Goal: Transaction & Acquisition: Book appointment/travel/reservation

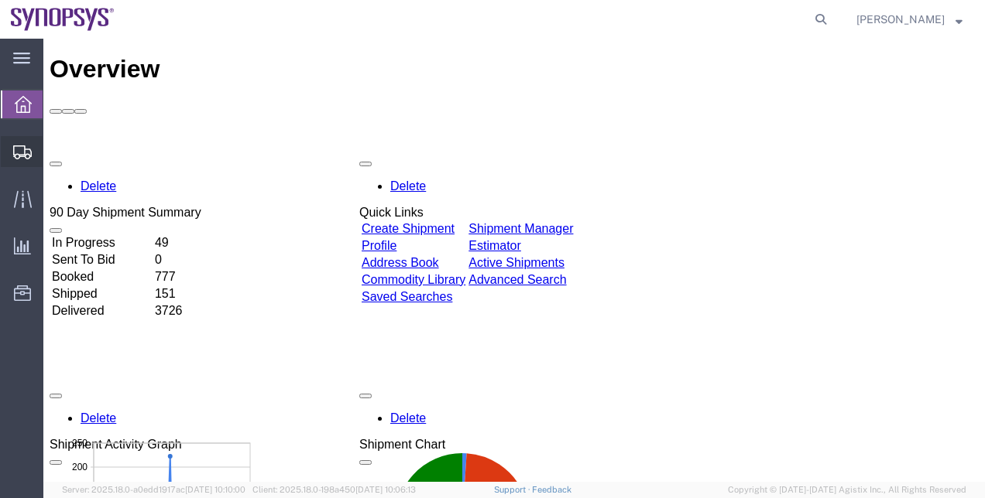
click at [0, 0] on span "Shipment Manager" at bounding box center [0, 0] width 0 height 0
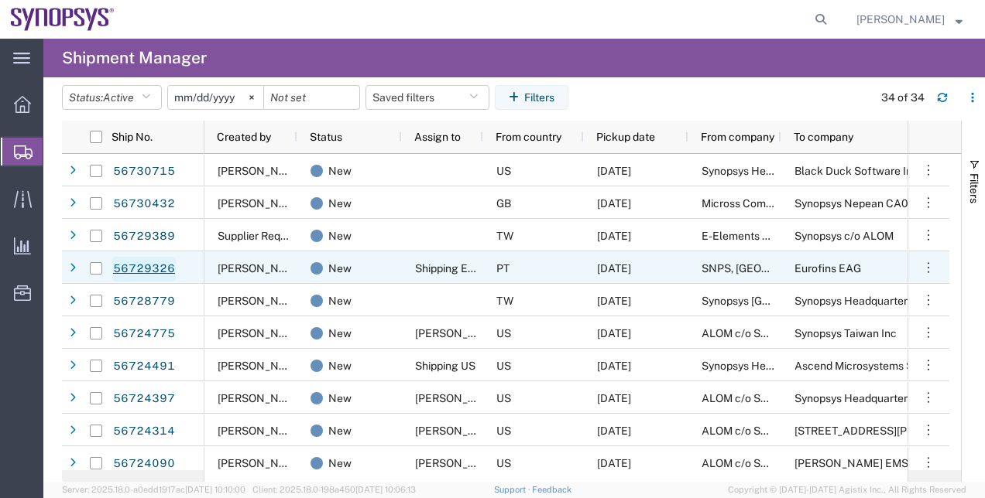
click at [159, 271] on link "56729326" at bounding box center [143, 269] width 63 height 25
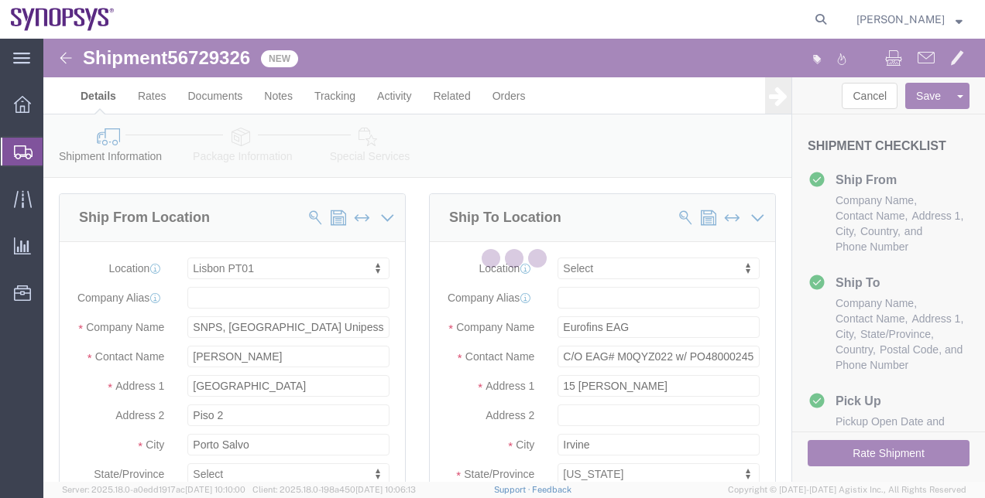
select select "63152"
select select
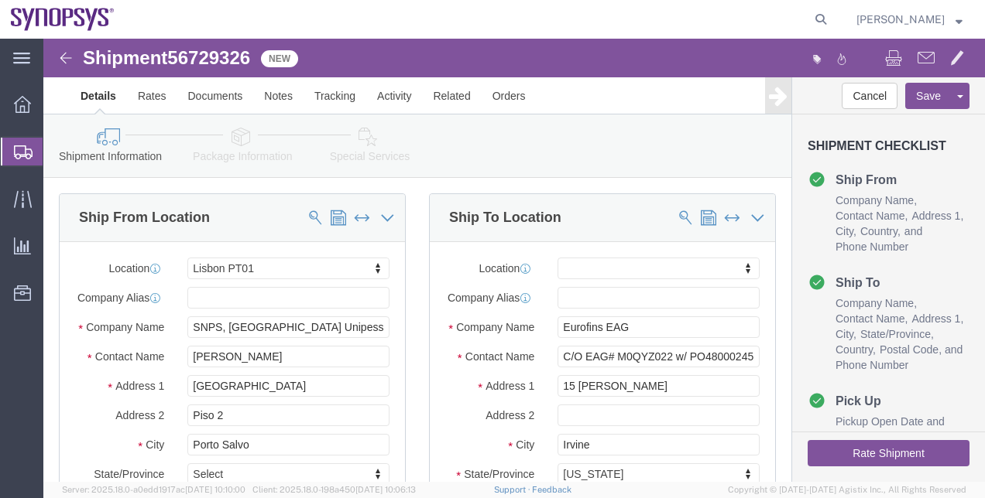
click link "Package Information"
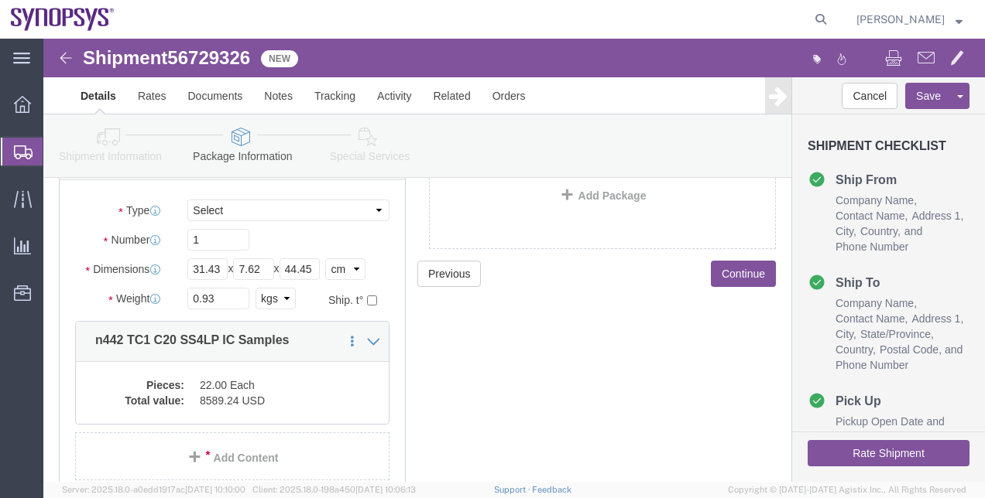
scroll to position [131, 0]
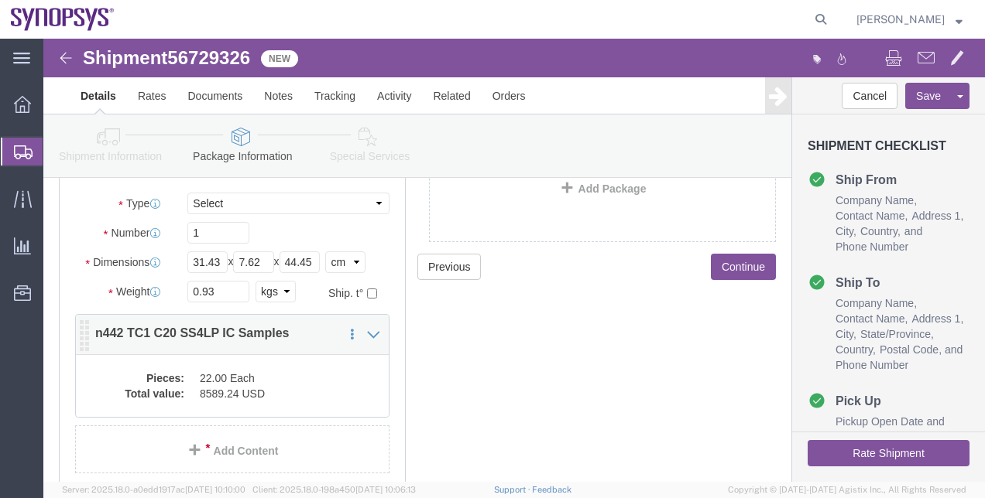
click dd "8589.24 USD"
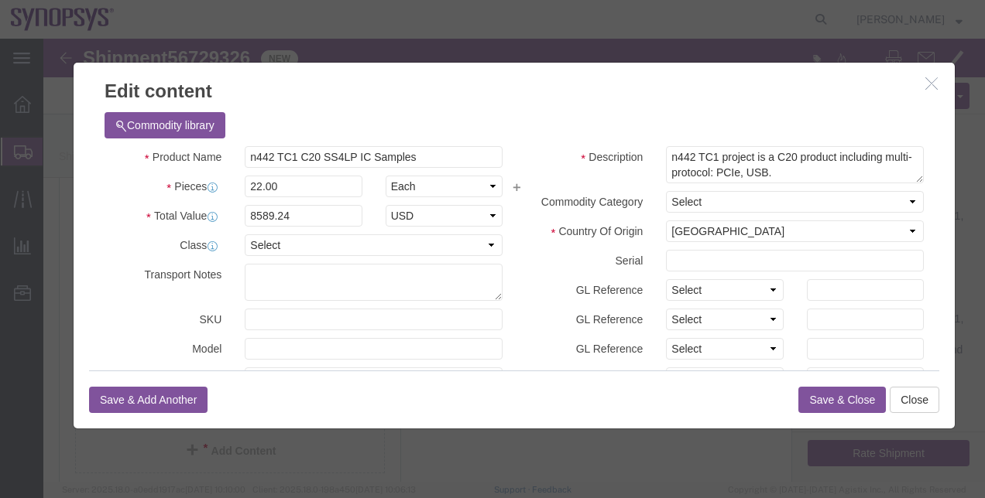
click icon "button"
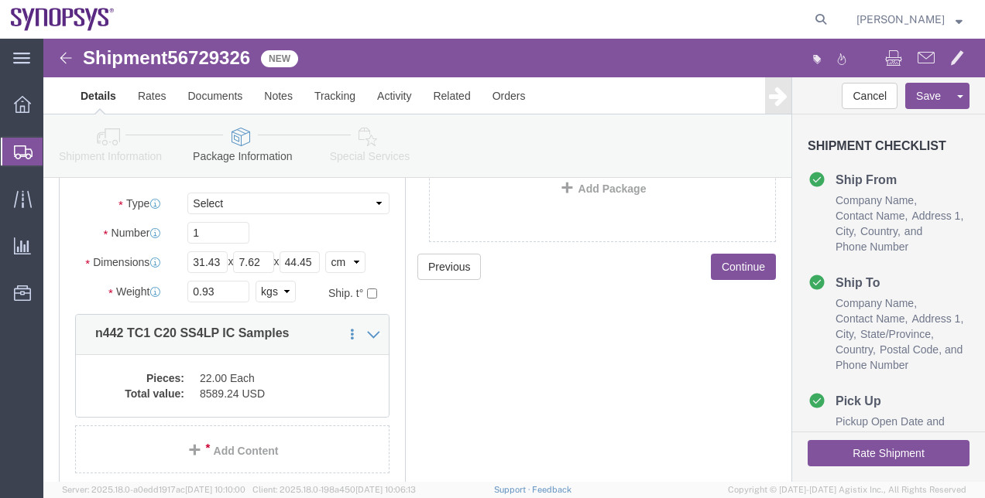
click ul "Company Name Contact Name Address 1 City State/Province Country Postal Code and…"
click div "Pieces: 22.00 Each Total value: 8589.24 USD"
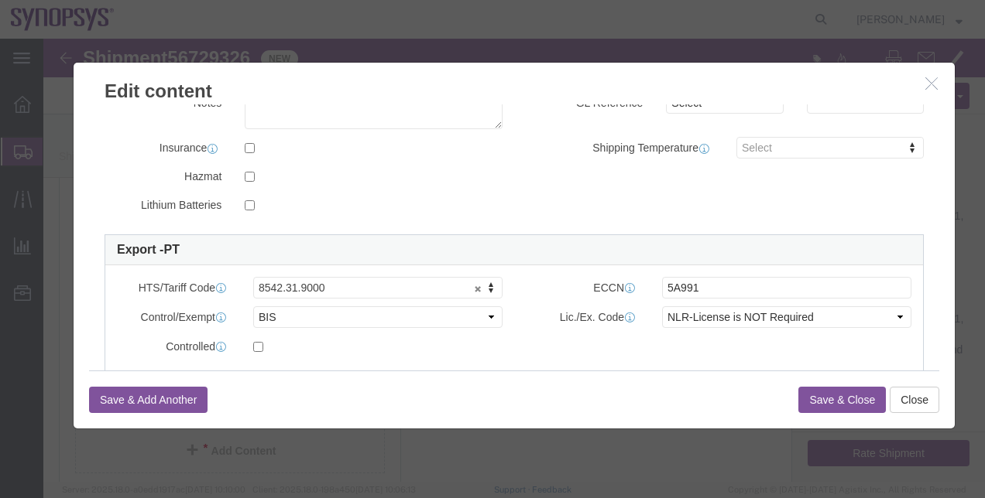
scroll to position [311, 0]
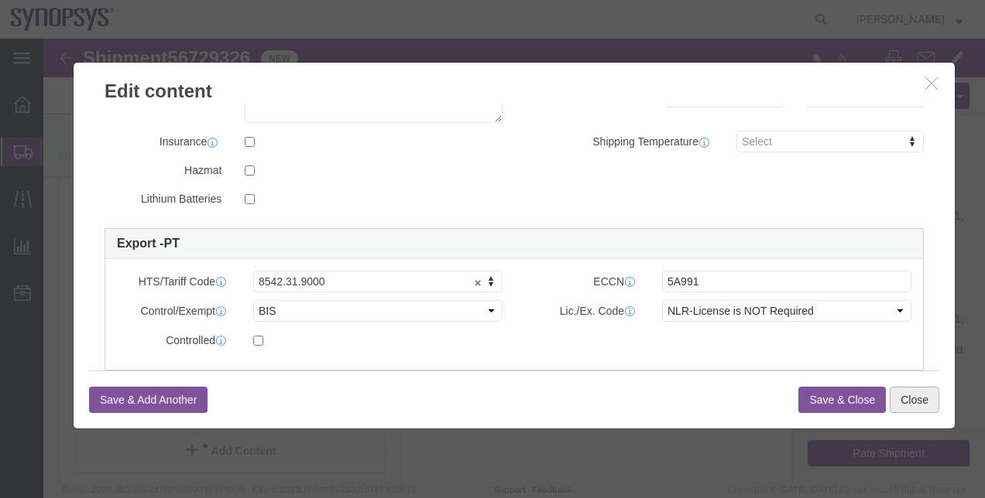
click button "Close"
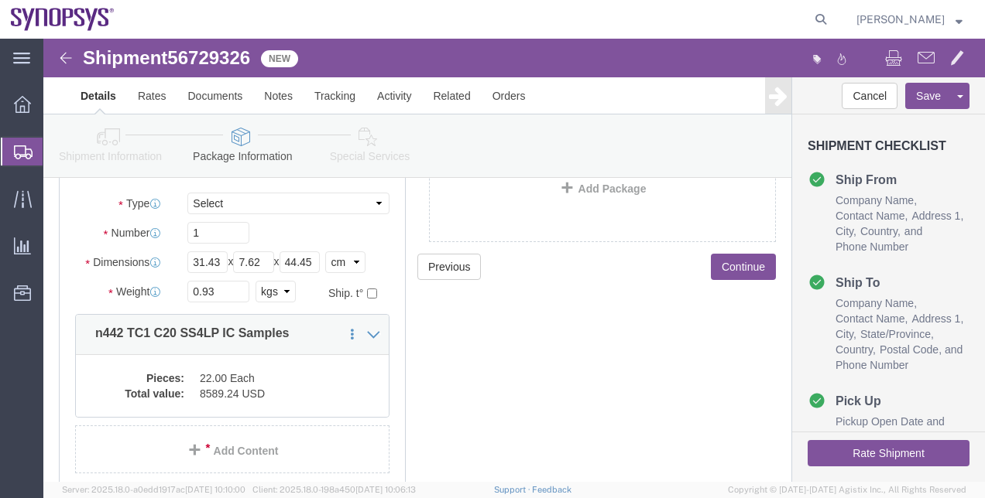
click link "Shipment Information"
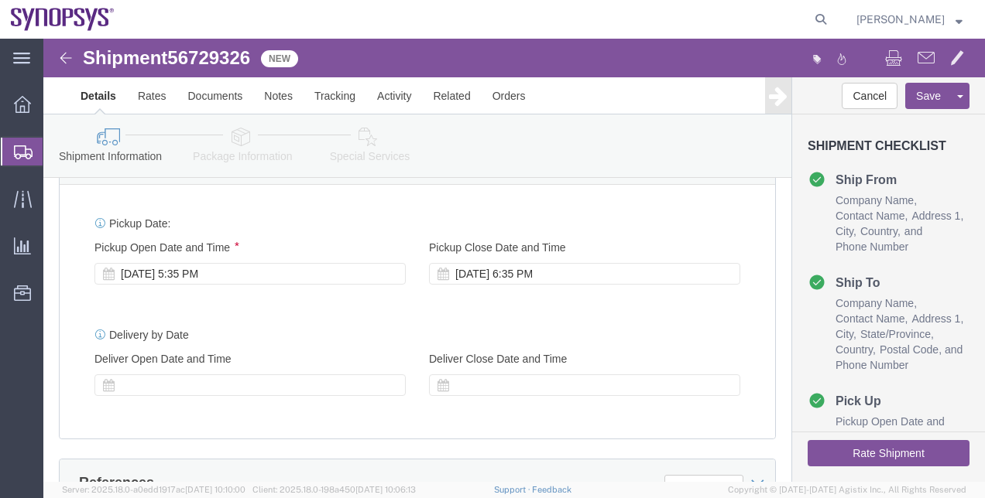
scroll to position [570, 0]
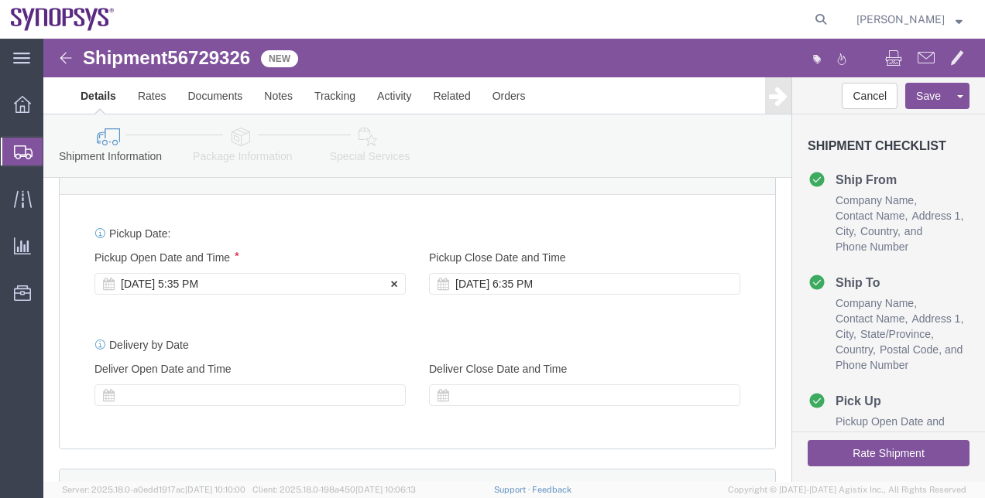
click div "Sep 05 2025 5:35 PM"
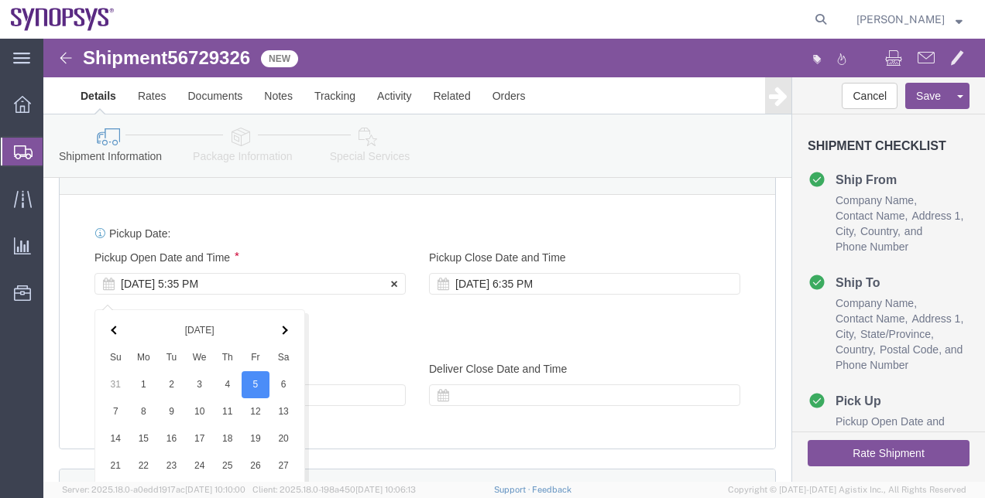
scroll to position [884, 0]
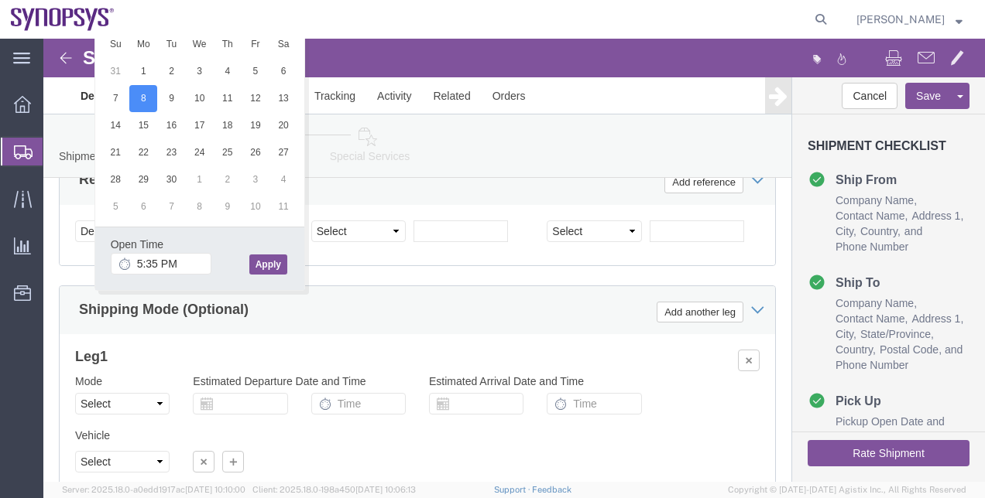
click button "Apply"
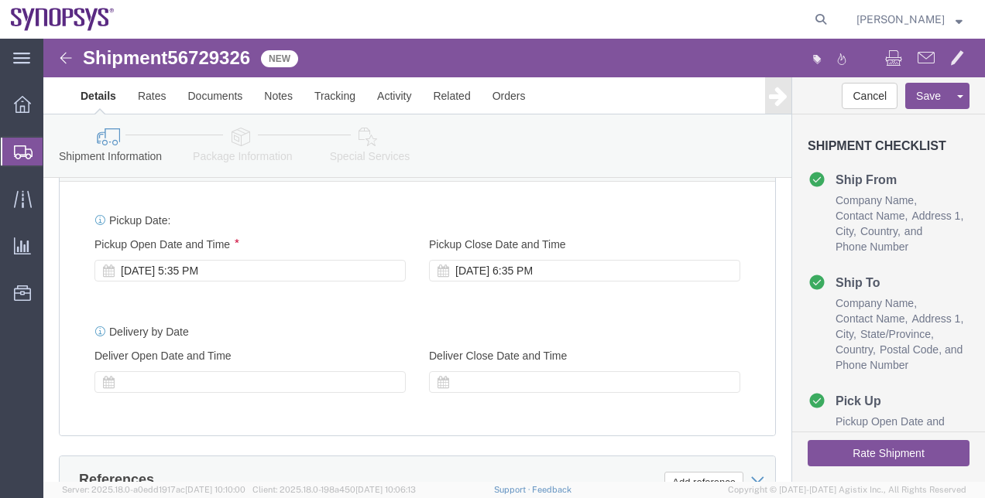
scroll to position [581, 0]
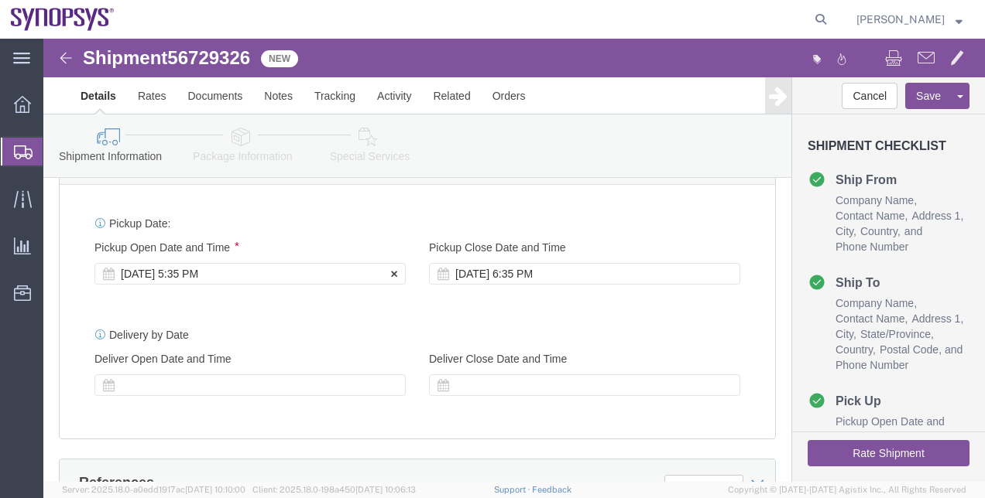
click div "Sep 08 2025 5:35 PM"
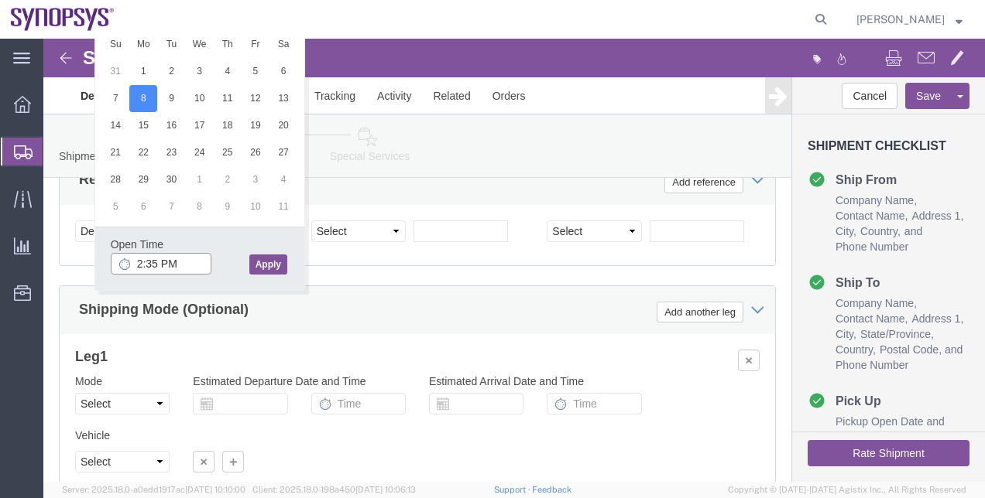
scroll to position [1020, 0]
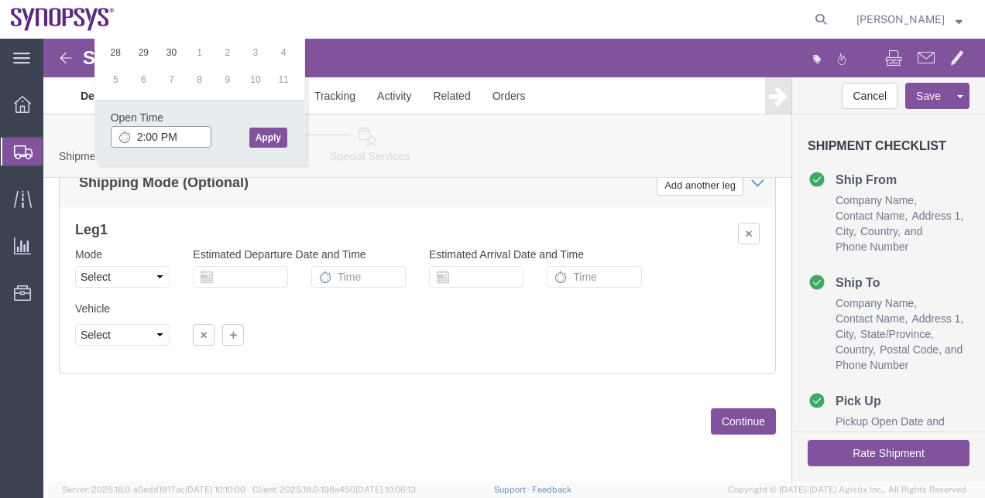
type input "2:00 PM"
click button "Apply"
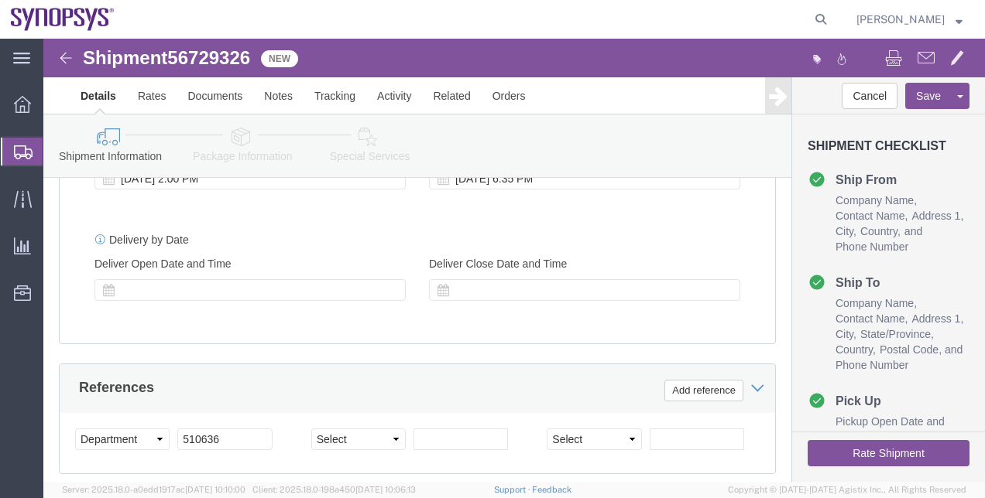
scroll to position [669, 0]
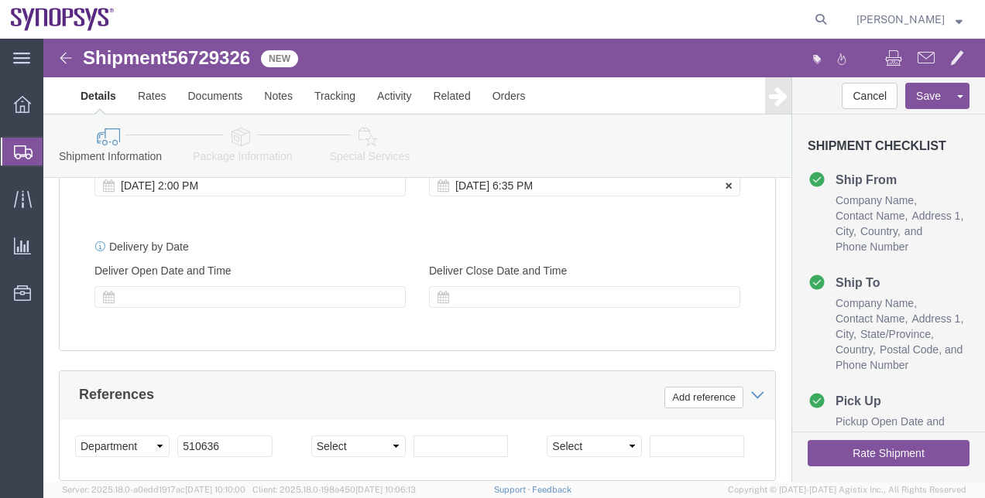
click div "Sep 08 2025 6:35 PM"
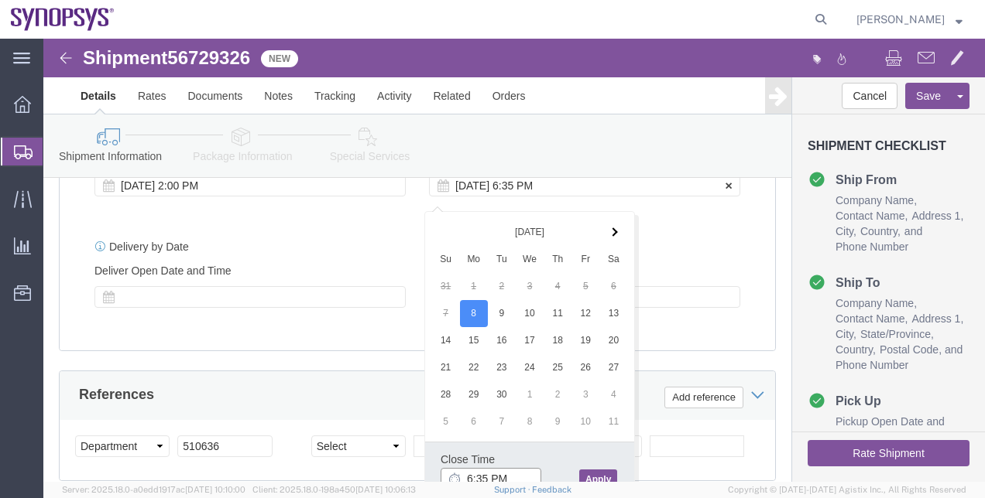
scroll to position [673, 0]
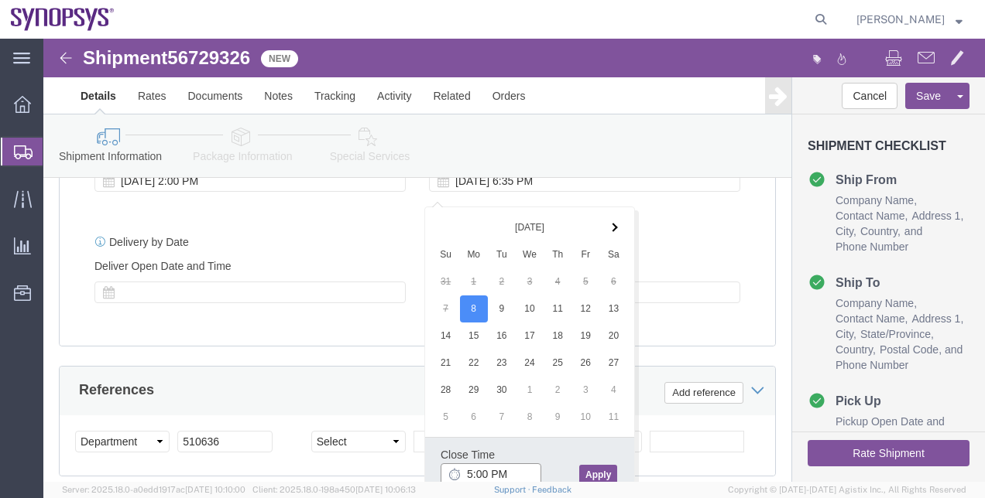
type input "5:00 PM"
click button "Apply"
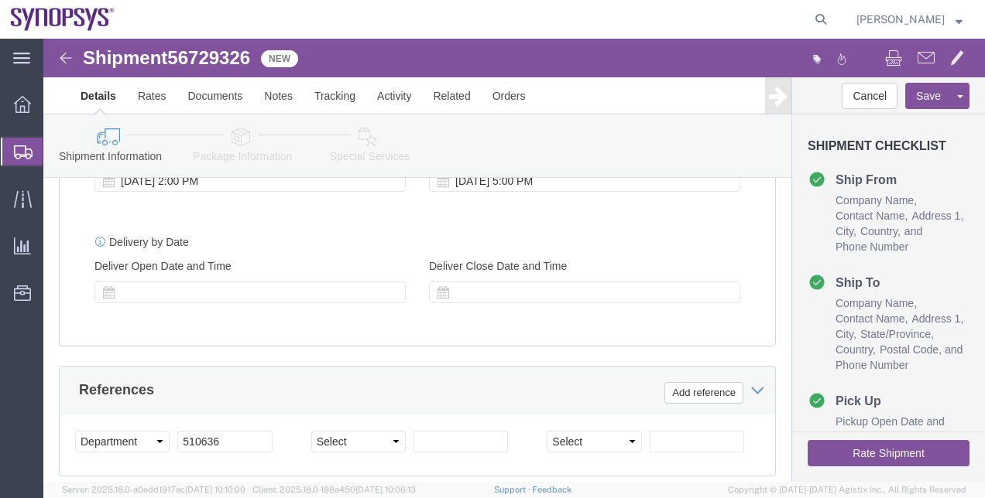
click button "Rate Shipment"
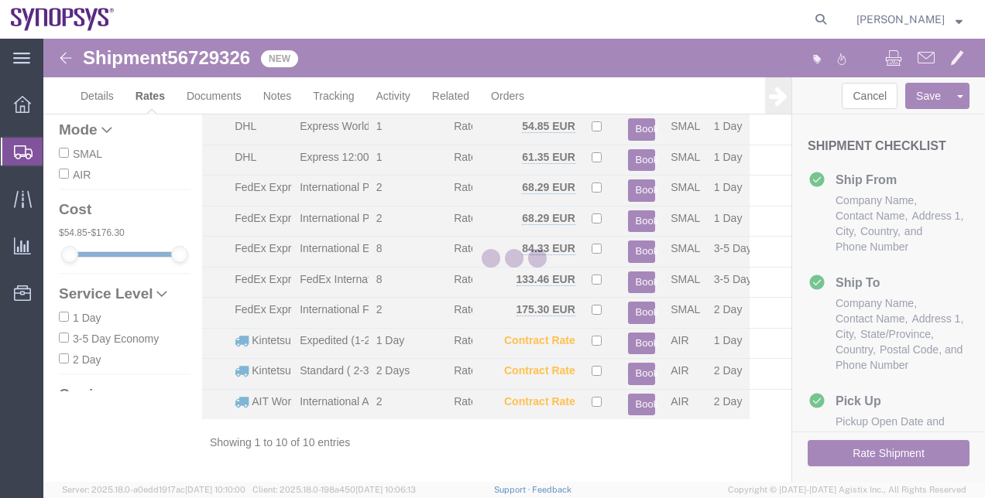
scroll to position [57, 0]
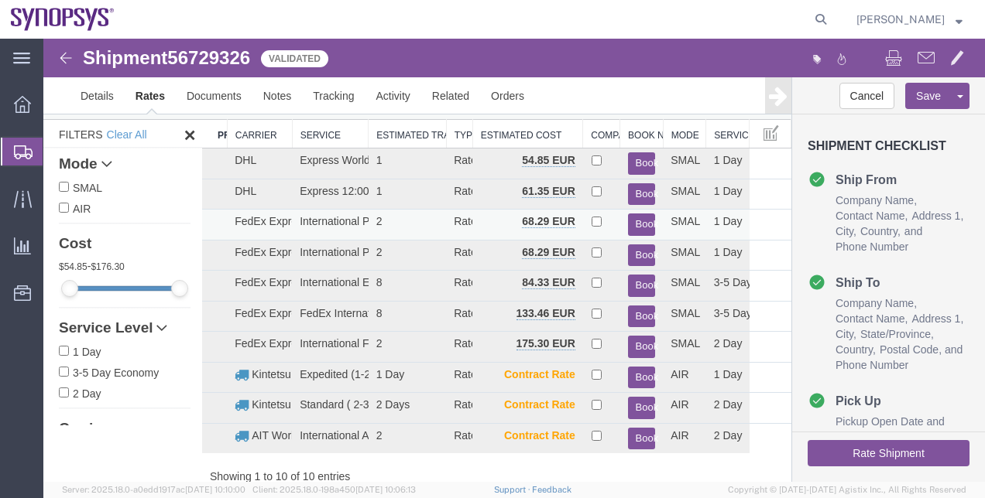
click at [632, 224] on button "Book" at bounding box center [642, 225] width 28 height 22
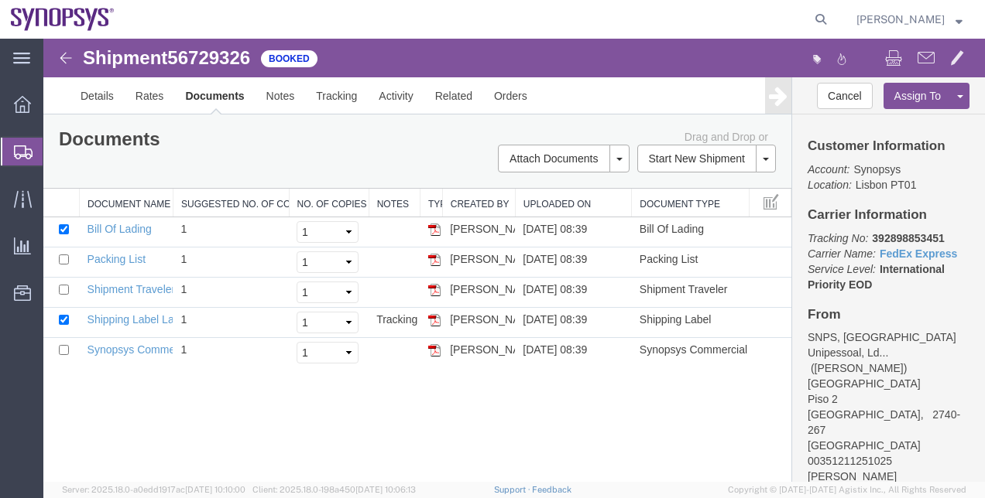
scroll to position [0, 0]
click at [94, 108] on link "Details" at bounding box center [97, 95] width 55 height 37
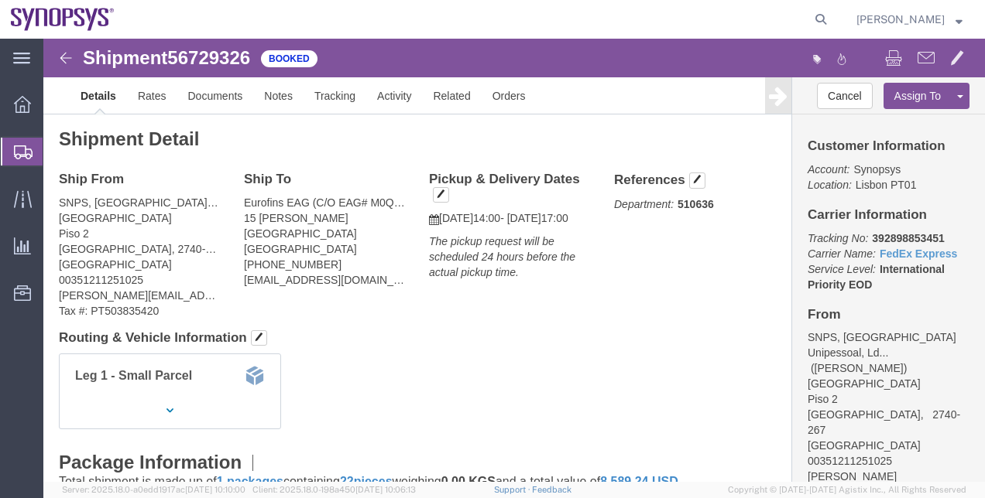
click at [0, 0] on span "Shipment Manager" at bounding box center [0, 0] width 0 height 0
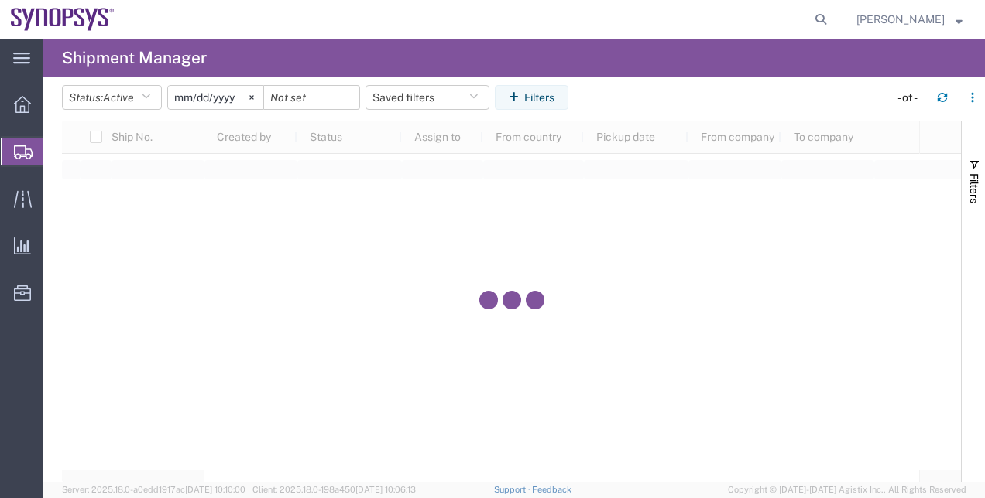
click at [701, 83] on header "Status: Active Active All Approved Booked Canceled Delivered Denied New On Hold…" at bounding box center [523, 98] width 923 height 43
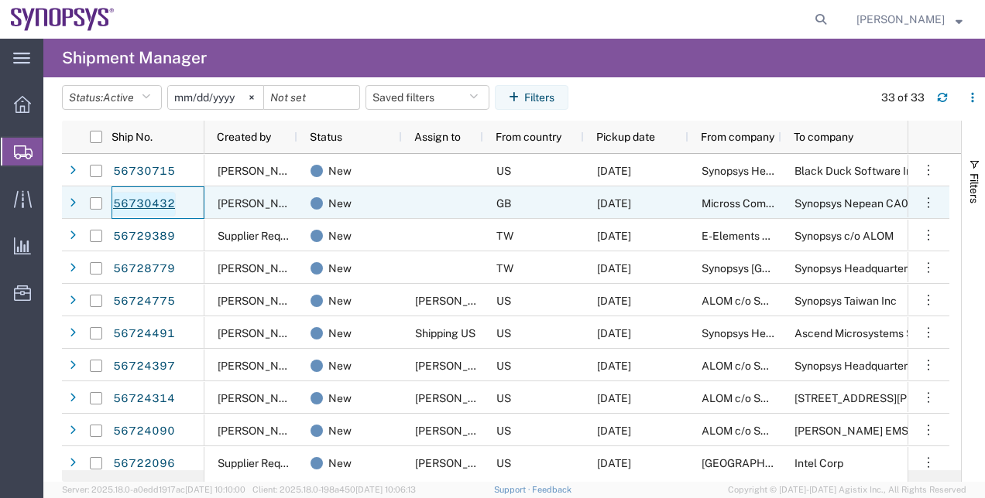
click at [165, 206] on link "56730432" at bounding box center [143, 204] width 63 height 25
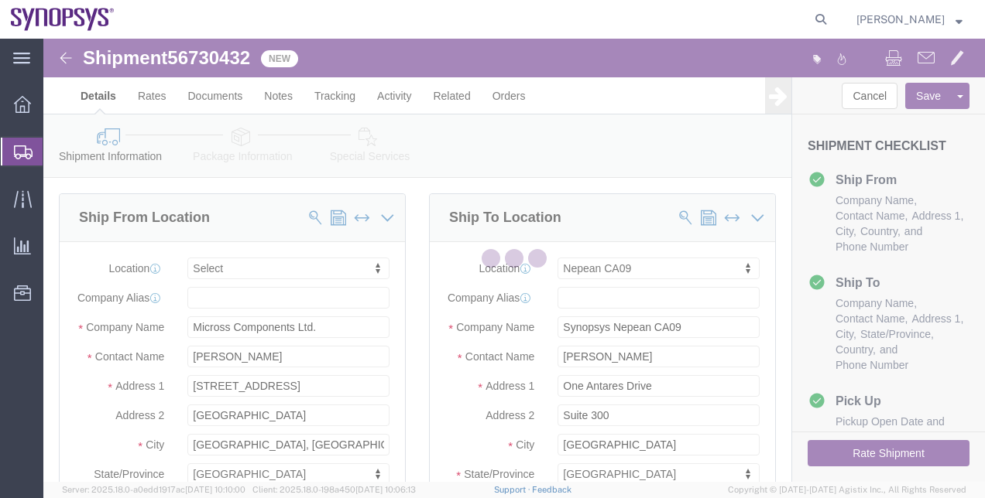
select select
select select "63079"
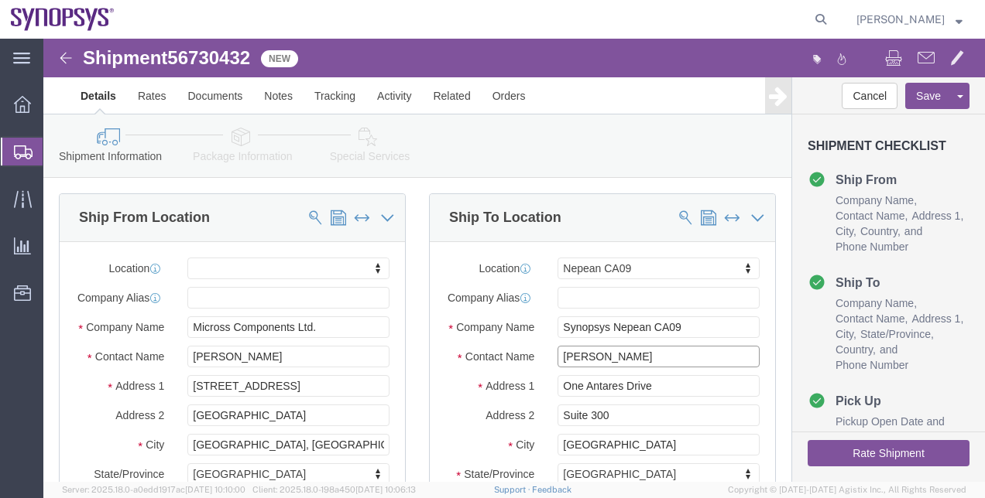
drag, startPoint x: 591, startPoint y: 330, endPoint x: 485, endPoint y: 323, distance: 107.0
click div "Contact Name Shahrukh Riaz"
drag, startPoint x: 635, startPoint y: 297, endPoint x: 507, endPoint y: 297, distance: 127.7
click div "Synopsys Nepean CA09"
paste input "[GEOGRAPHIC_DATA]"
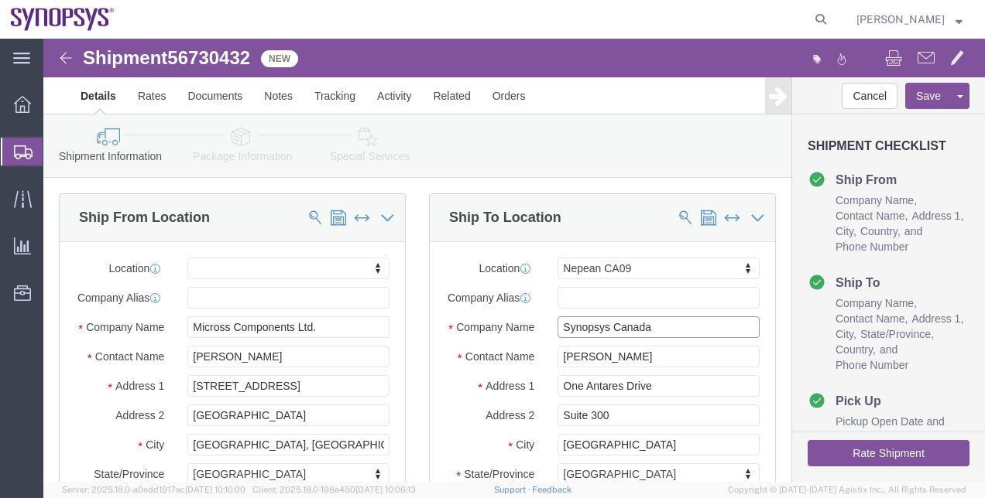
type input "Synopsys Canada"
click link "Package Information"
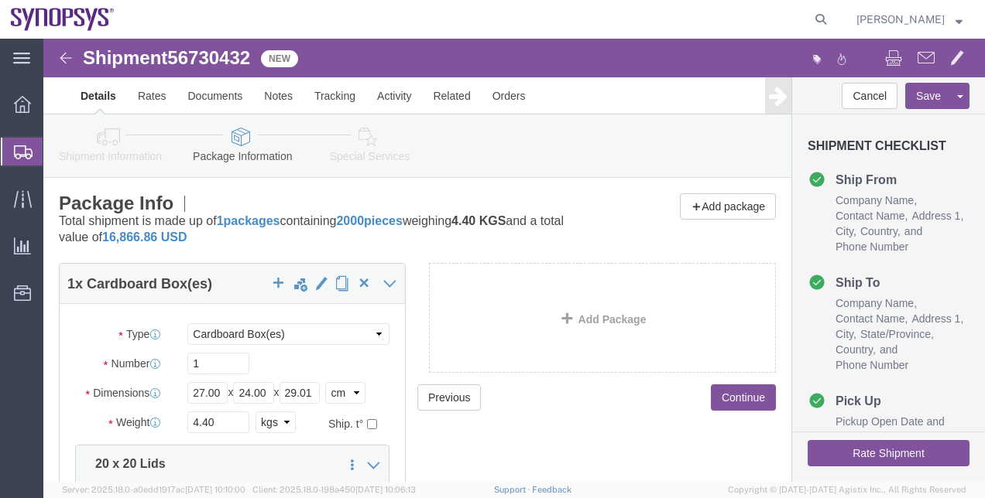
click link "Shipment Information"
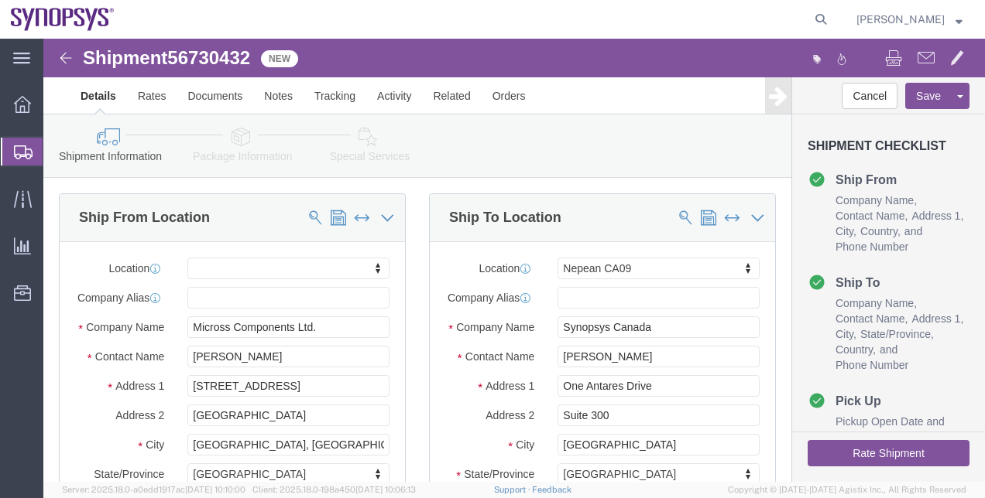
click link "Package Information"
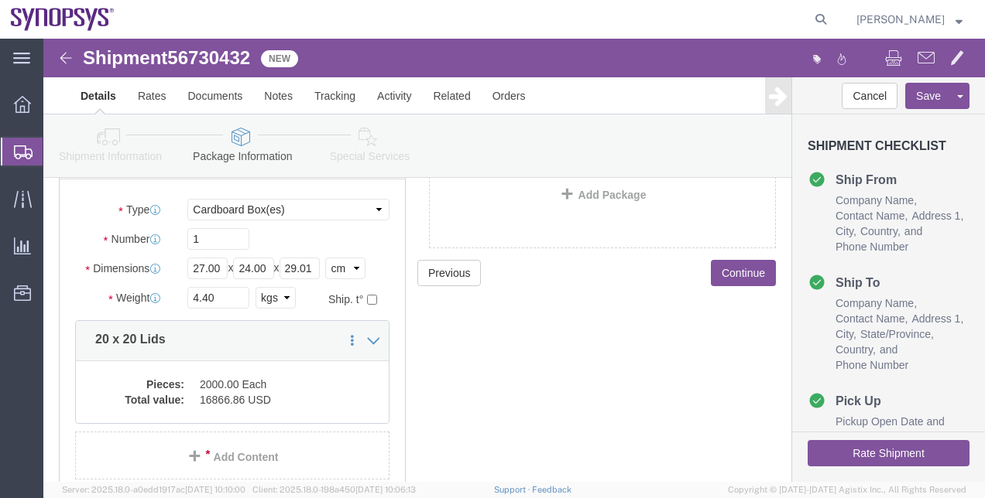
scroll to position [125, 0]
click link "Shipment Information"
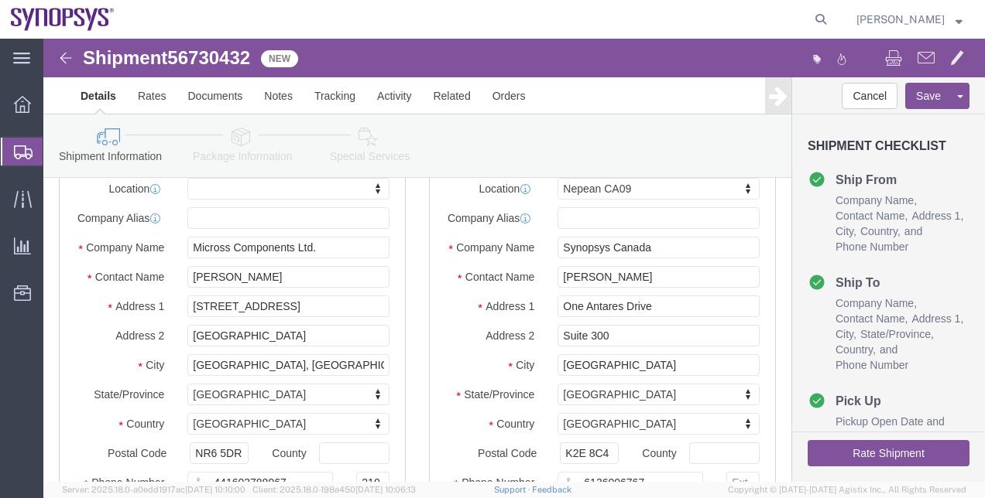
scroll to position [76, 0]
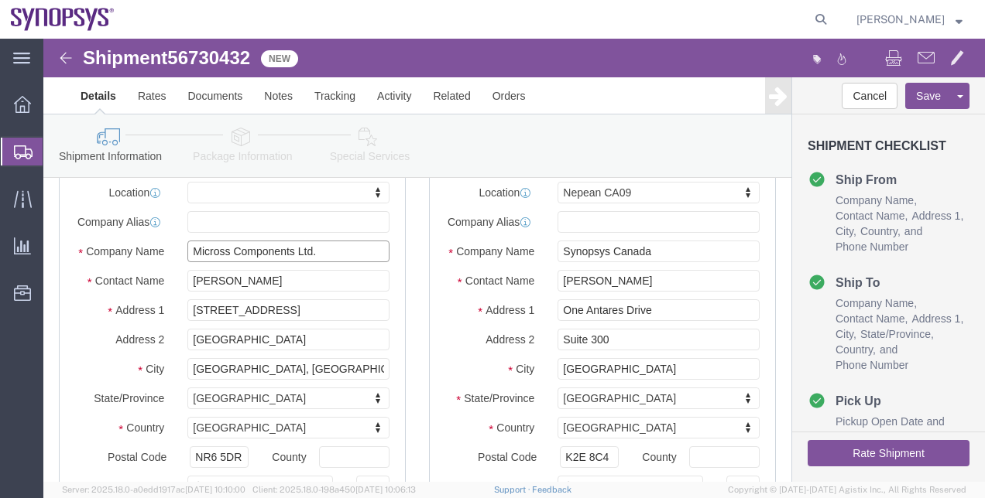
drag, startPoint x: 249, startPoint y: 218, endPoint x: 107, endPoint y: 212, distance: 142.6
click div "Location My Profile Location Aachen DE04 Agrate Brianza IT01 Aschheim DE02 Atla…"
click link "Package Information"
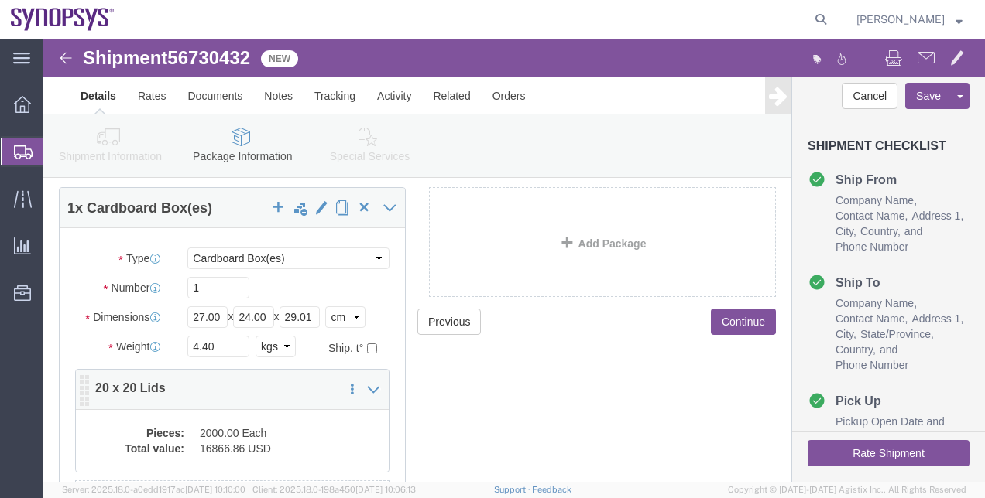
click dd "2000.00 Each"
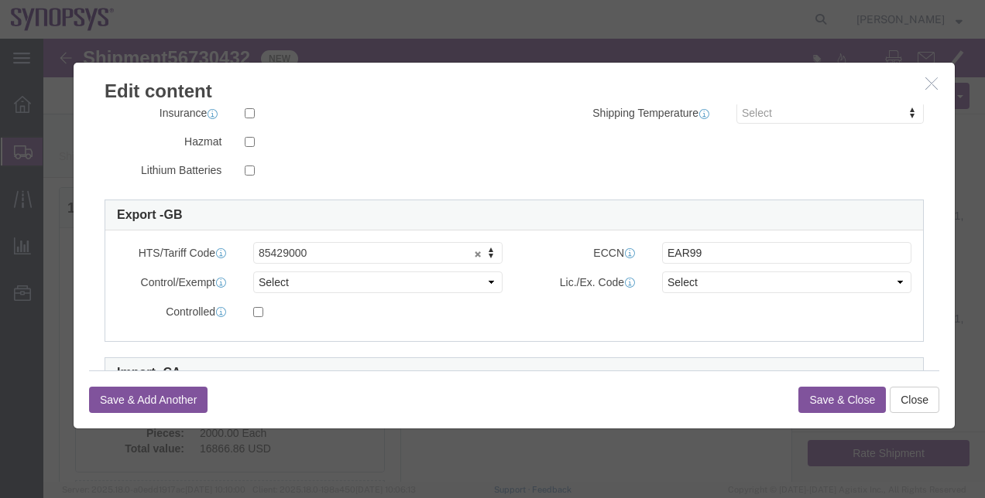
scroll to position [347, 0]
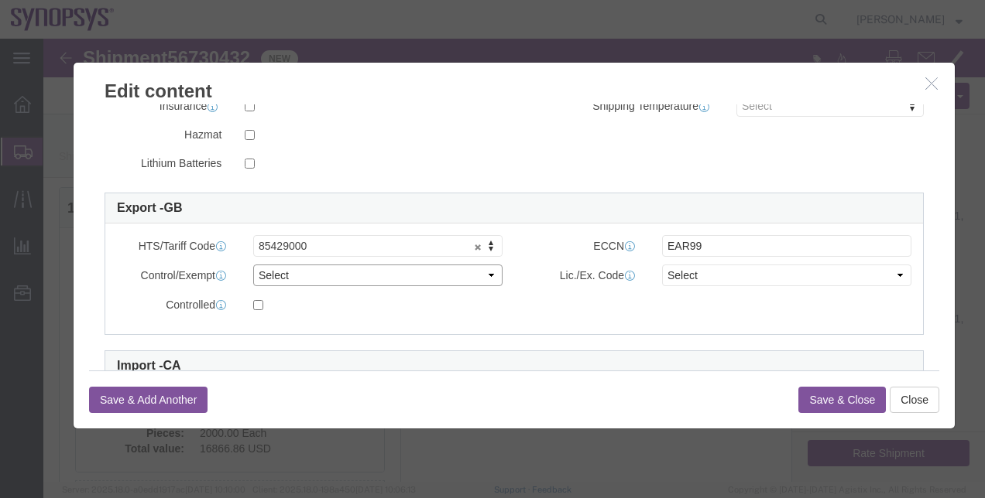
click select "Select ATF BIS DEA EPA FDA FTR ITAR OFAC Other (OPA)"
select select "BIS"
click select "Select ATF BIS DEA EPA FDA FTR ITAR OFAC Other (OPA)"
click select "Select AGR-Agricultural APP-Computers APR-Additional Permissive Exports AVS-Air…"
select select "NLR"
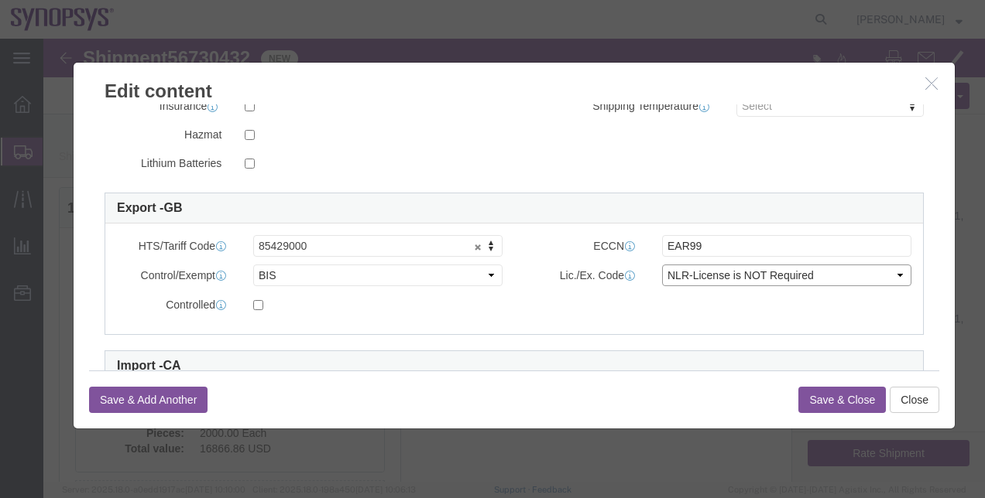
click select "Select AGR-Agricultural APP-Computers APR-Additional Permissive Exports AVS-Air…"
click button "Save & Close"
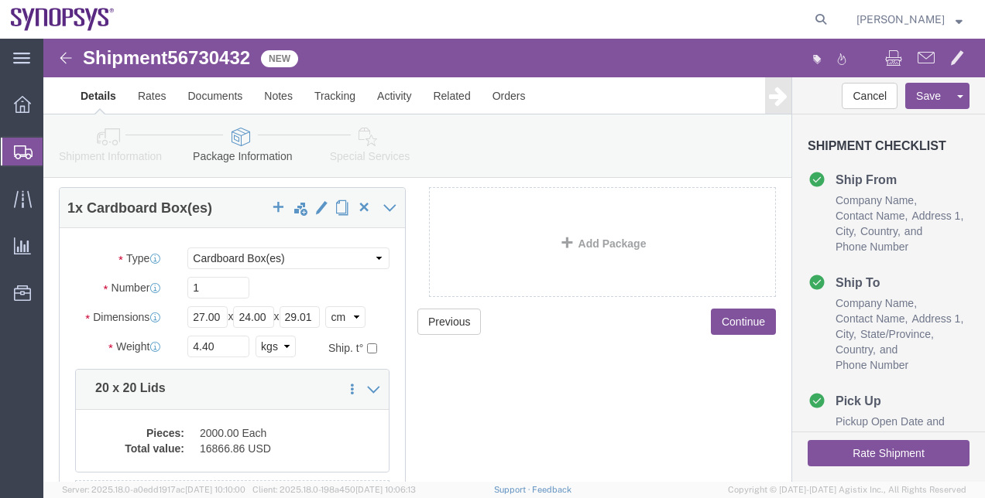
click icon
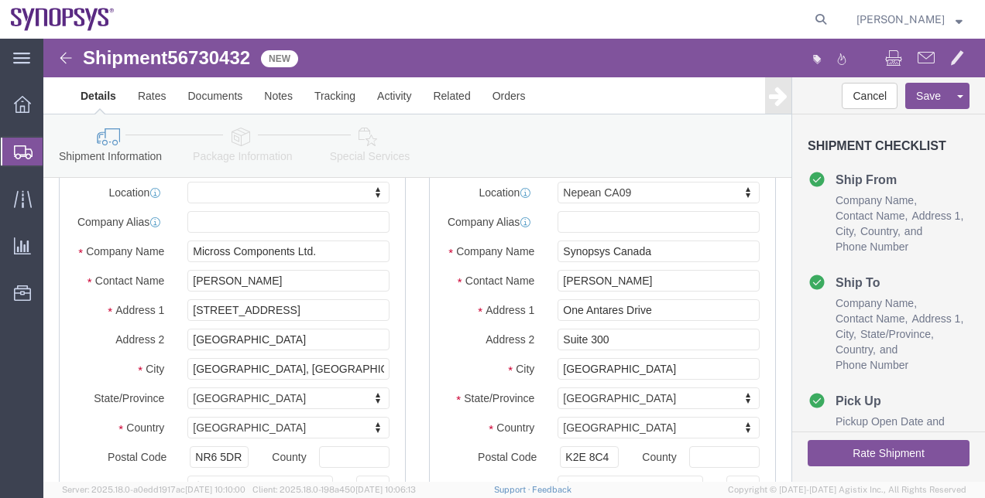
click link "Package Information"
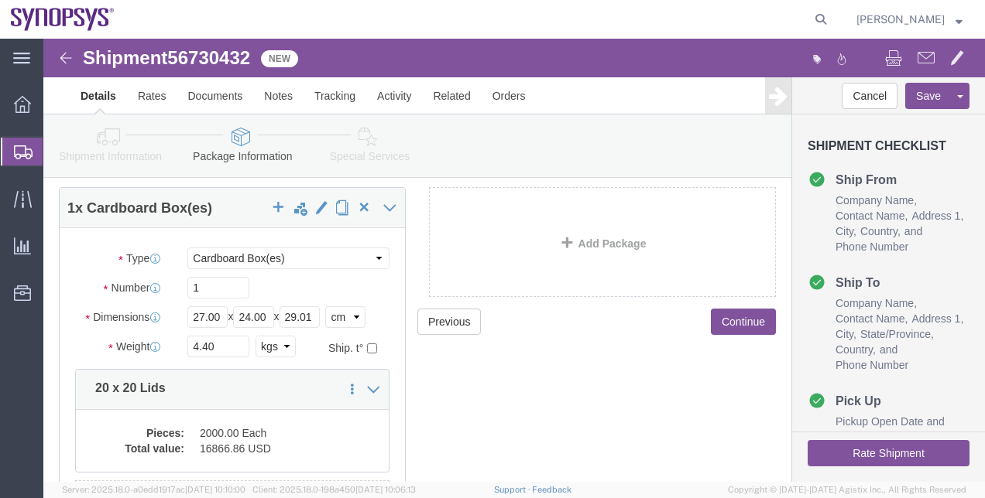
click link "Special Services"
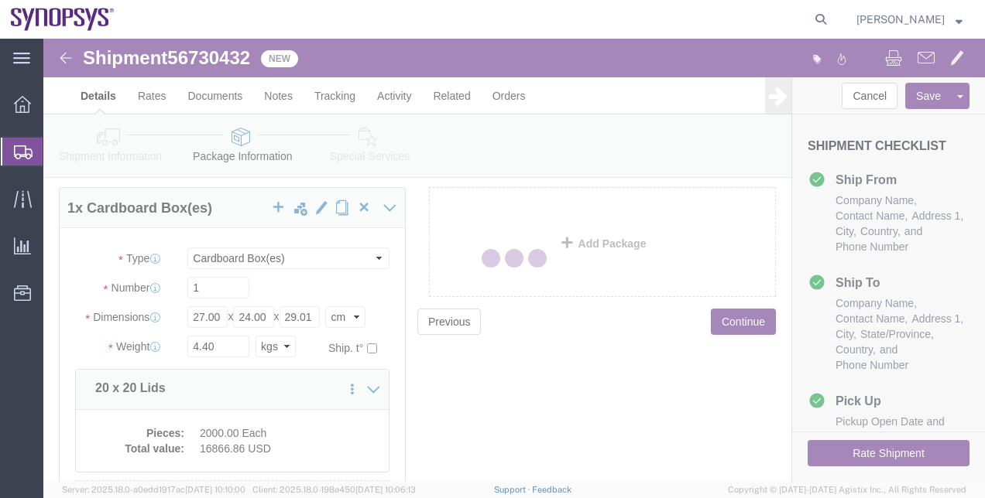
select select
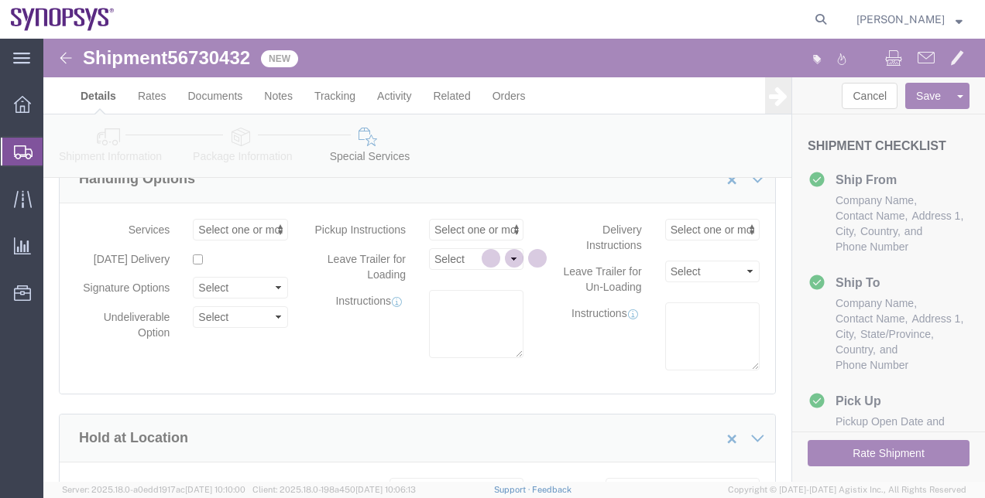
select select "COSTCENTER"
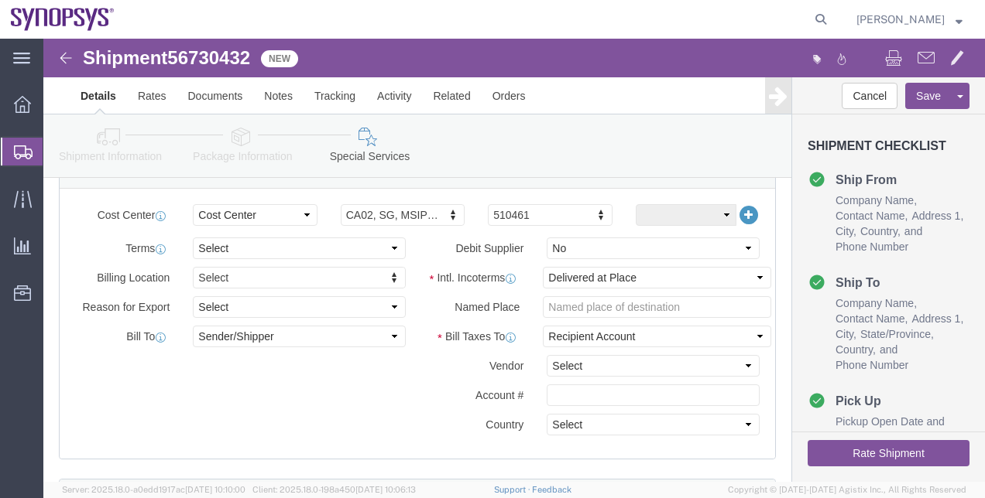
scroll to position [753, 0]
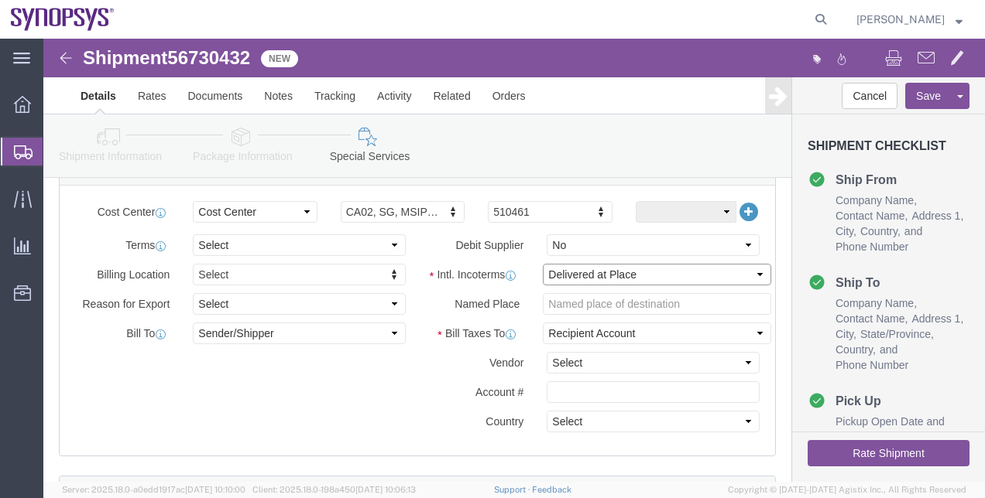
click select "Select Carriage Insurance Paid Carriage Paid To Cost and Freight Cost Insurance…"
click div "Intl. Incoterms Select Carriage Insurance Paid Carriage Paid To Cost and Freigh…"
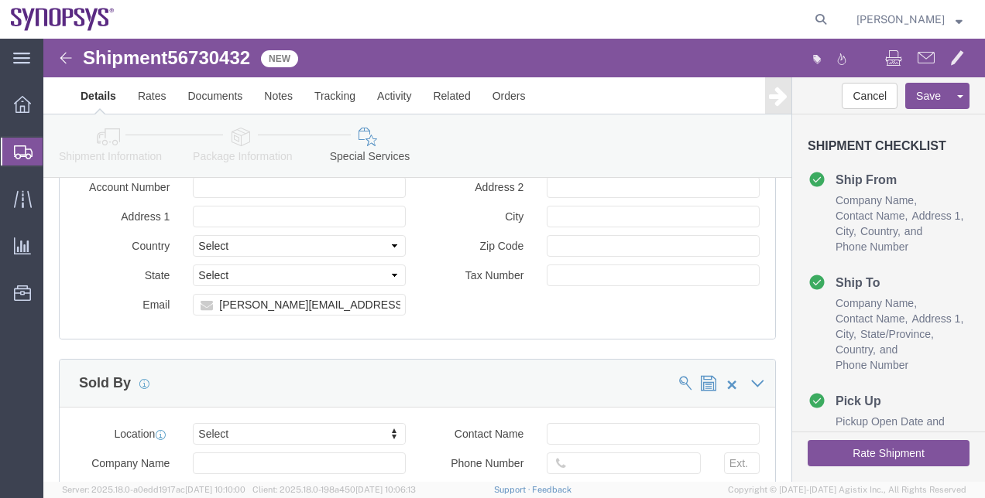
scroll to position [1968, 0]
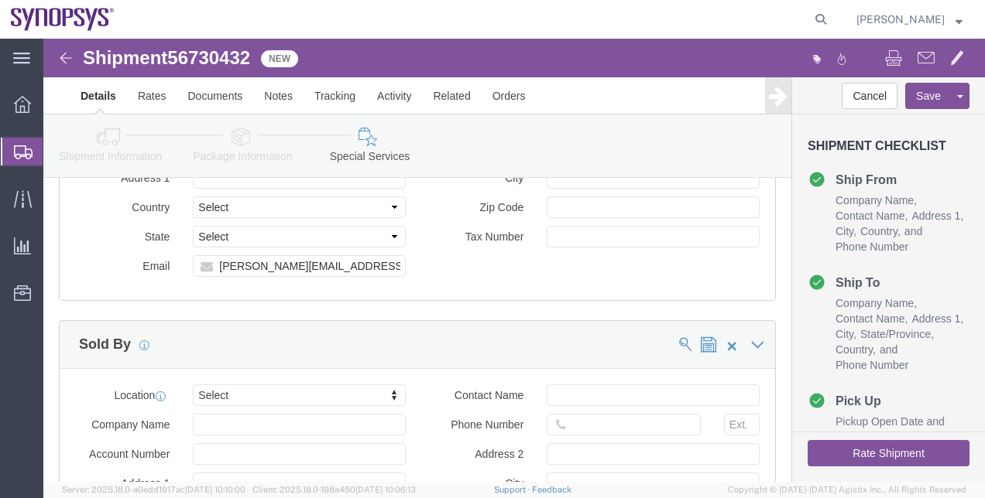
click button "Rate Shipment"
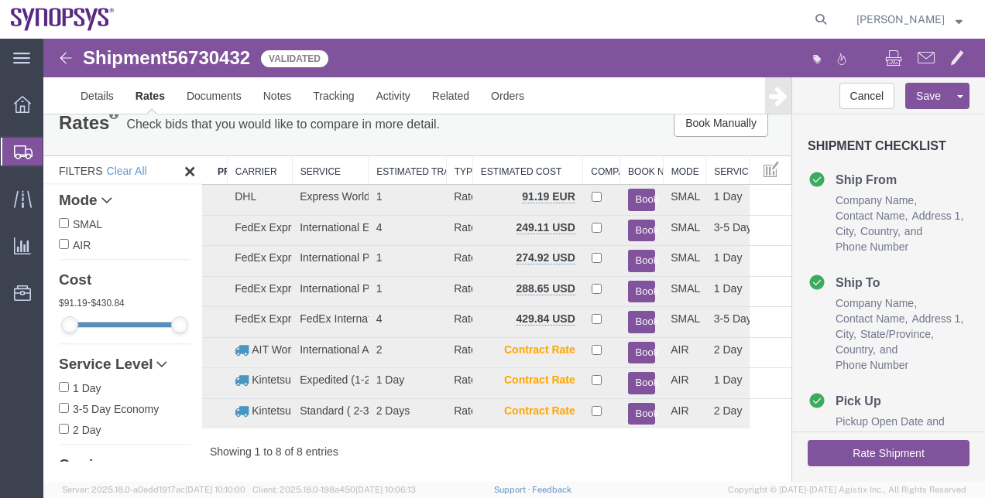
scroll to position [17, 0]
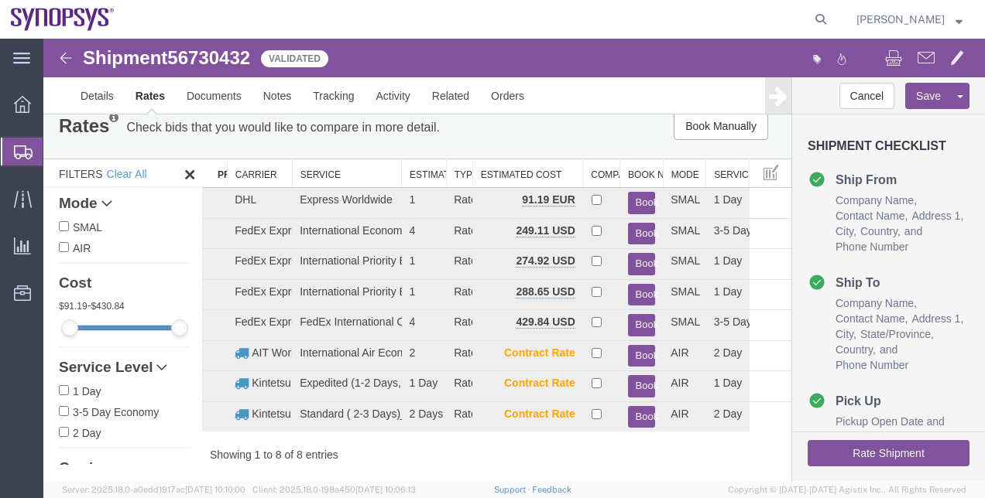
drag, startPoint x: 365, startPoint y: 180, endPoint x: 399, endPoint y: 179, distance: 34.1
click at [399, 179] on div "Search: Preferred Carrier Carrier Service Estimated Transit Type Estimated Cost…" at bounding box center [496, 311] width 589 height 304
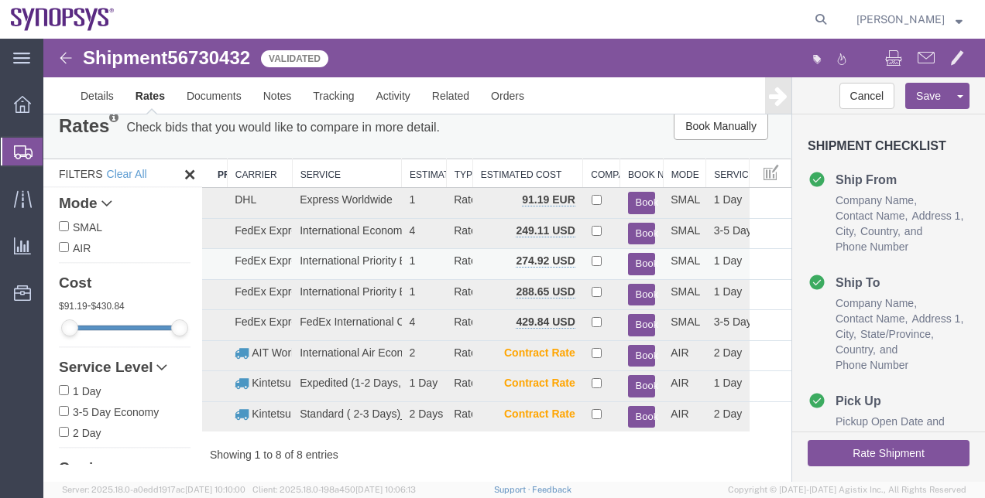
click at [628, 265] on button "Book" at bounding box center [642, 264] width 28 height 22
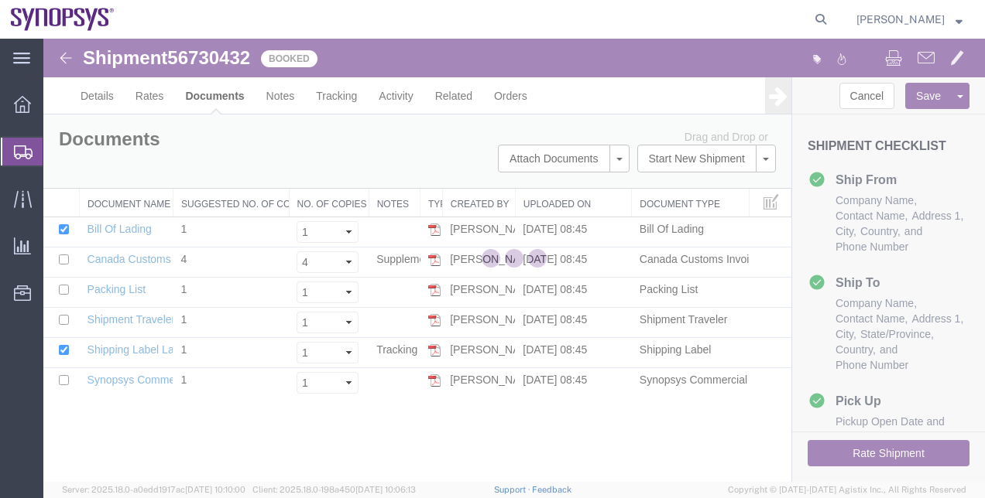
scroll to position [0, 0]
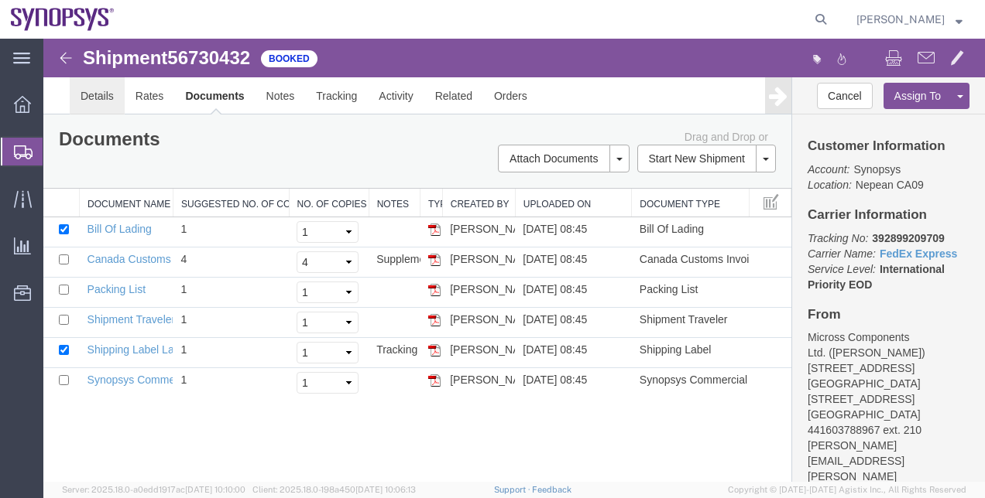
click at [85, 84] on link "Details" at bounding box center [97, 95] width 55 height 37
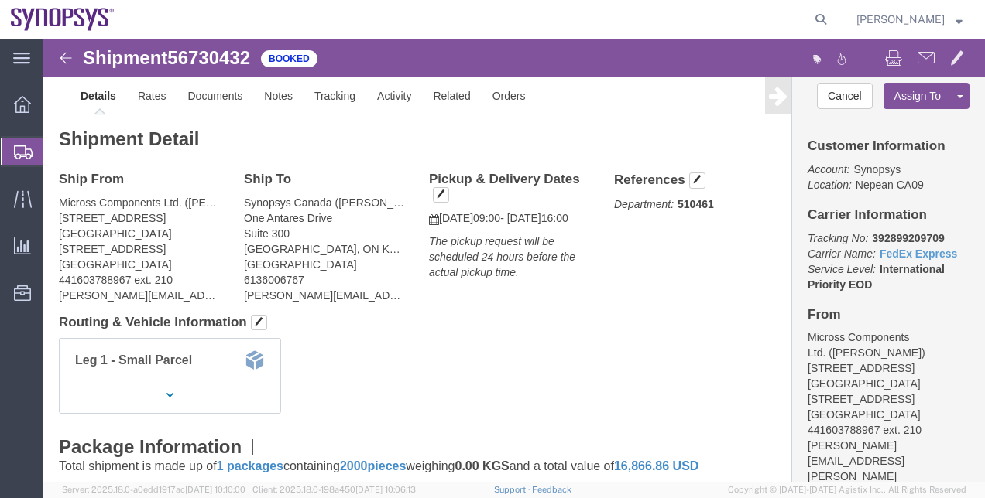
click at [0, 0] on span "Shipment Manager" at bounding box center [0, 0] width 0 height 0
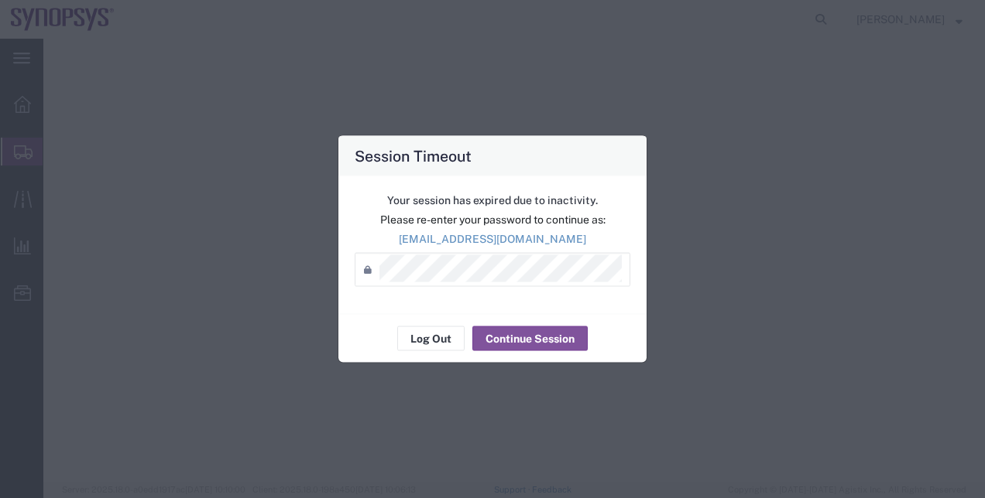
select select "YRPK"
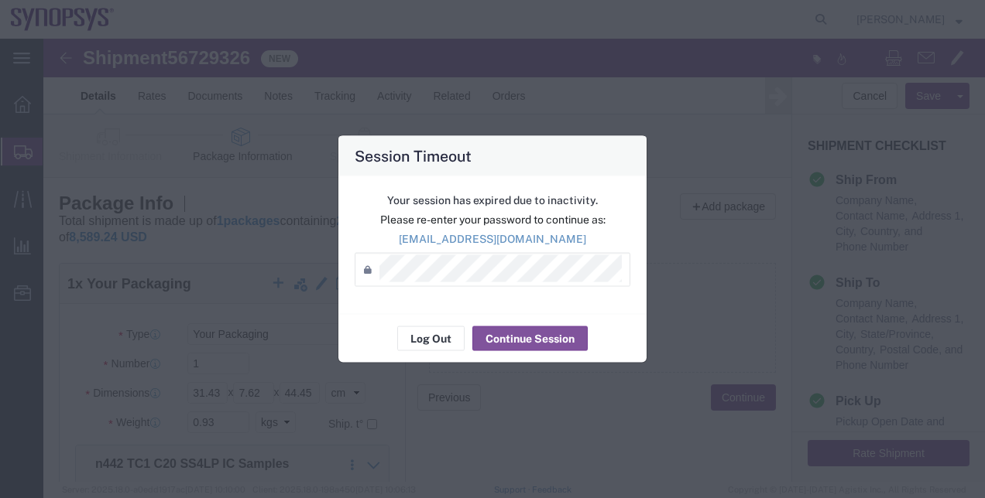
scroll to position [158, 0]
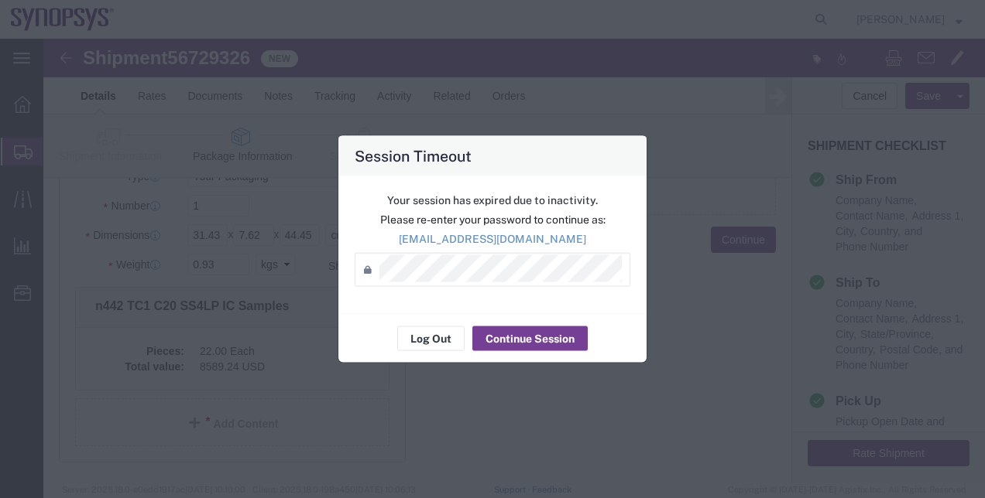
click at [533, 333] on button "Continue Session" at bounding box center [529, 339] width 115 height 25
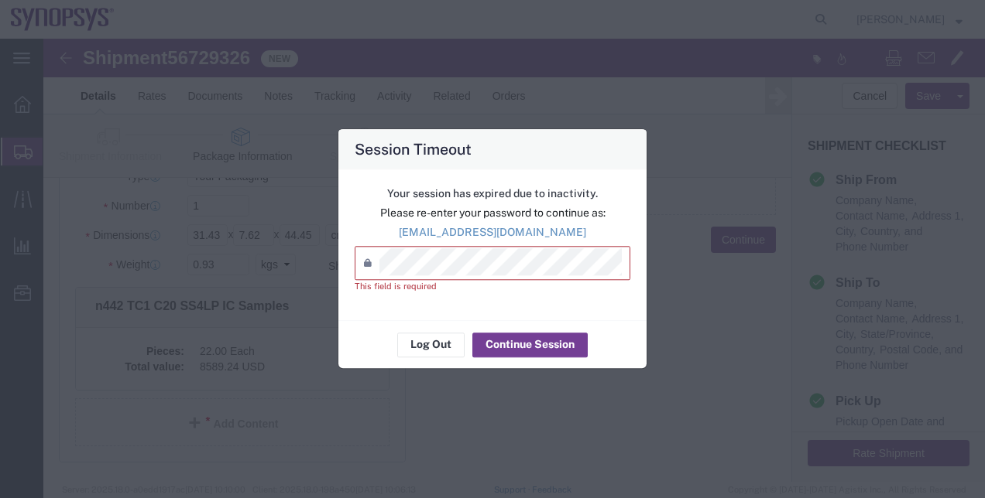
click at [531, 338] on button "Continue Session" at bounding box center [529, 345] width 115 height 25
